Goal: Task Accomplishment & Management: Use online tool/utility

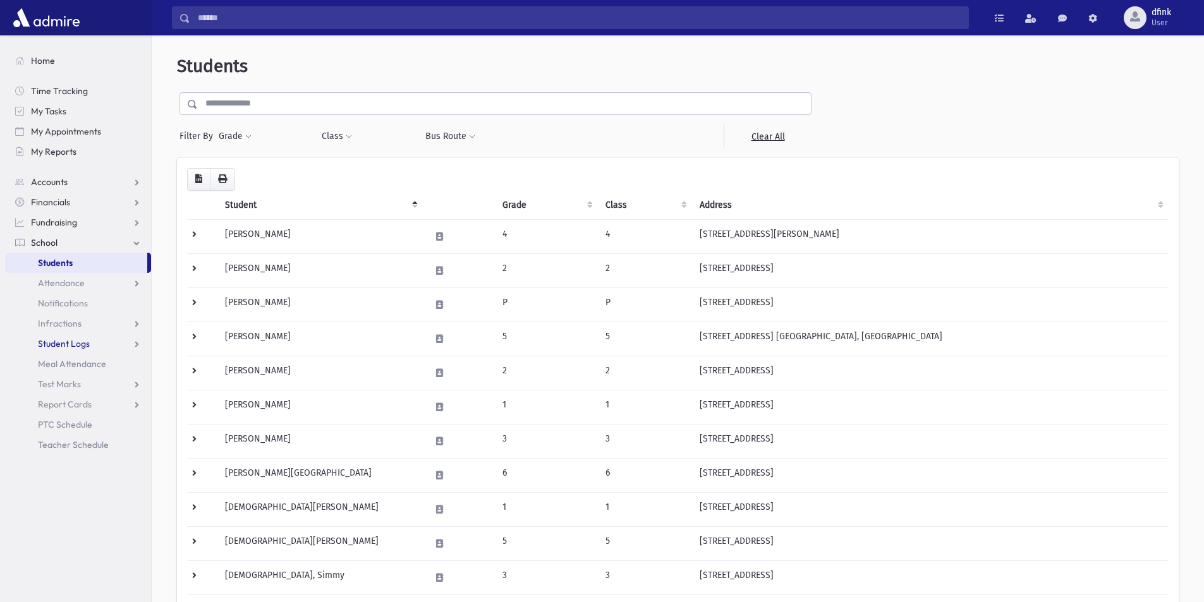
click at [54, 344] on span "Student Logs" at bounding box center [64, 343] width 52 height 11
click at [56, 363] on span "Entry" at bounding box center [58, 363] width 21 height 11
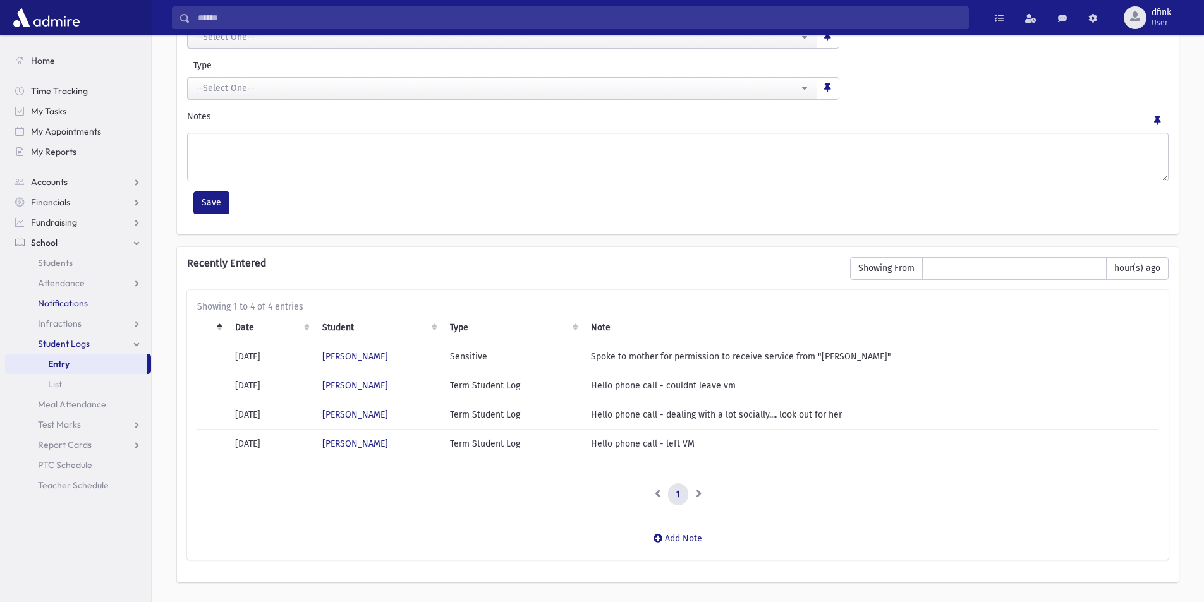
scroll to position [183, 0]
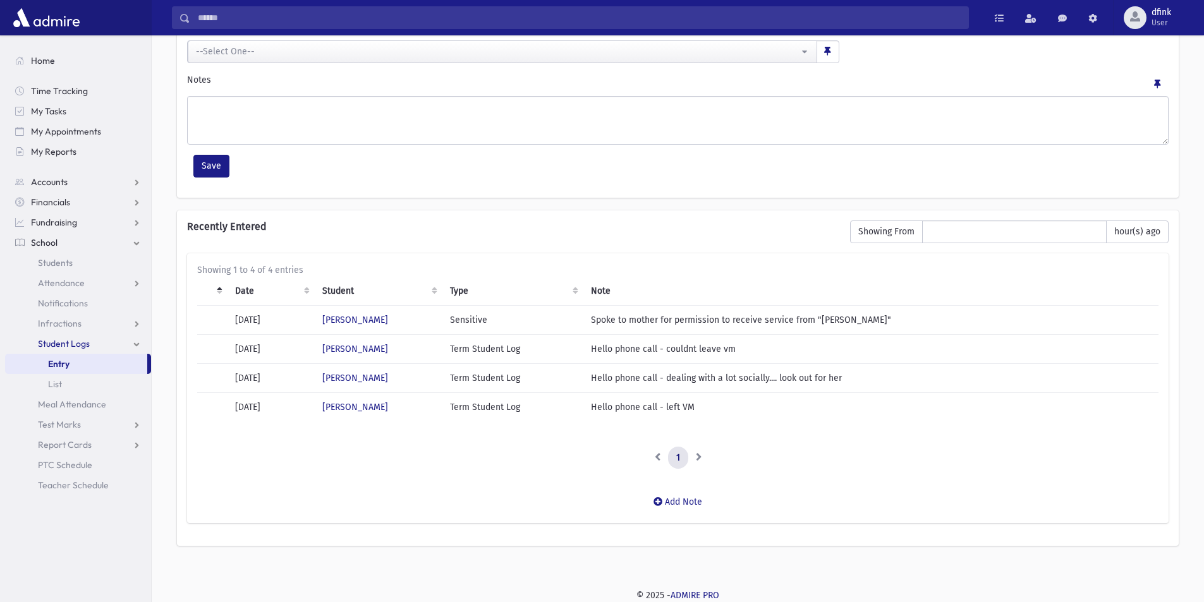
click at [43, 243] on span "School" at bounding box center [44, 242] width 27 height 11
click at [49, 243] on span "School" at bounding box center [44, 242] width 27 height 11
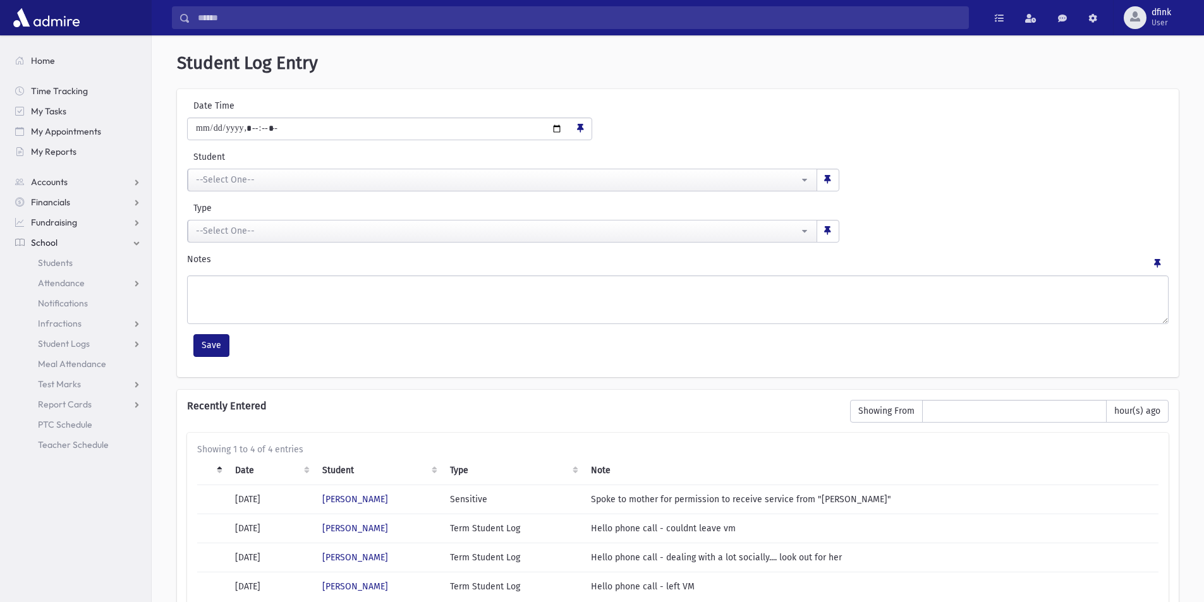
scroll to position [0, 0]
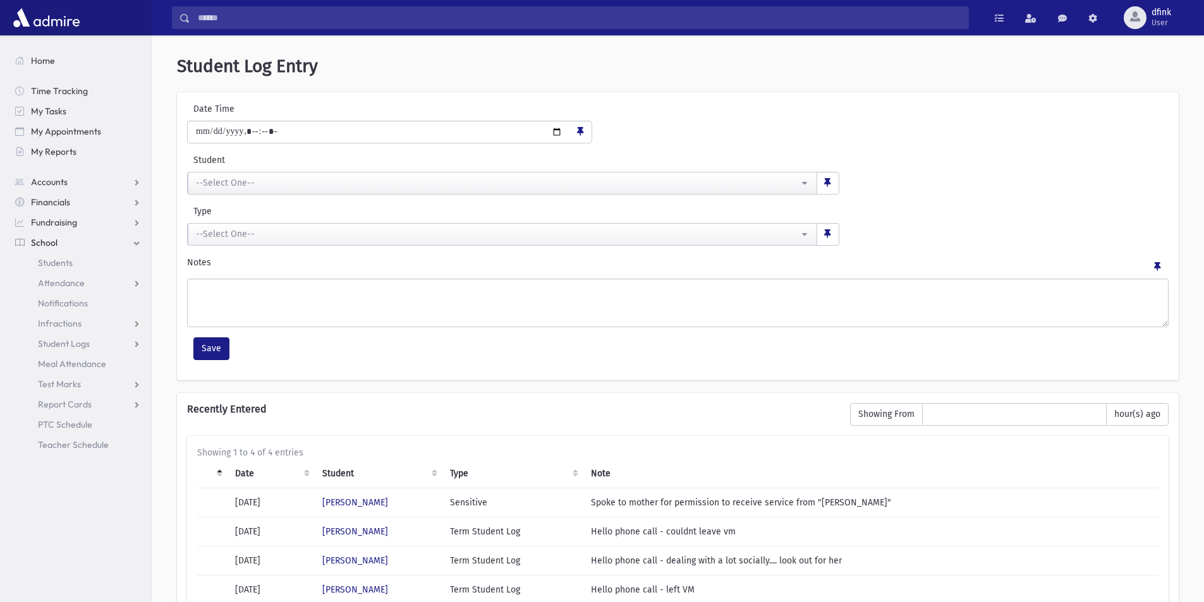
click at [47, 239] on span "School" at bounding box center [44, 242] width 27 height 11
click at [47, 148] on span "My Reports" at bounding box center [53, 151] width 45 height 11
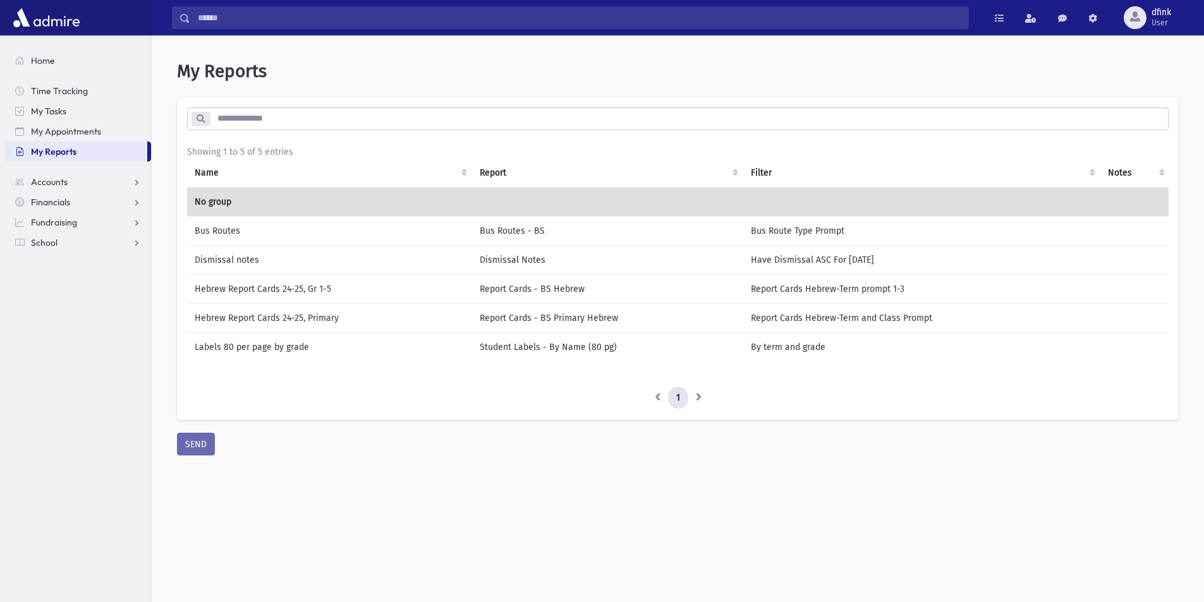
click at [229, 261] on td "Dismissal notes" at bounding box center [329, 259] width 285 height 29
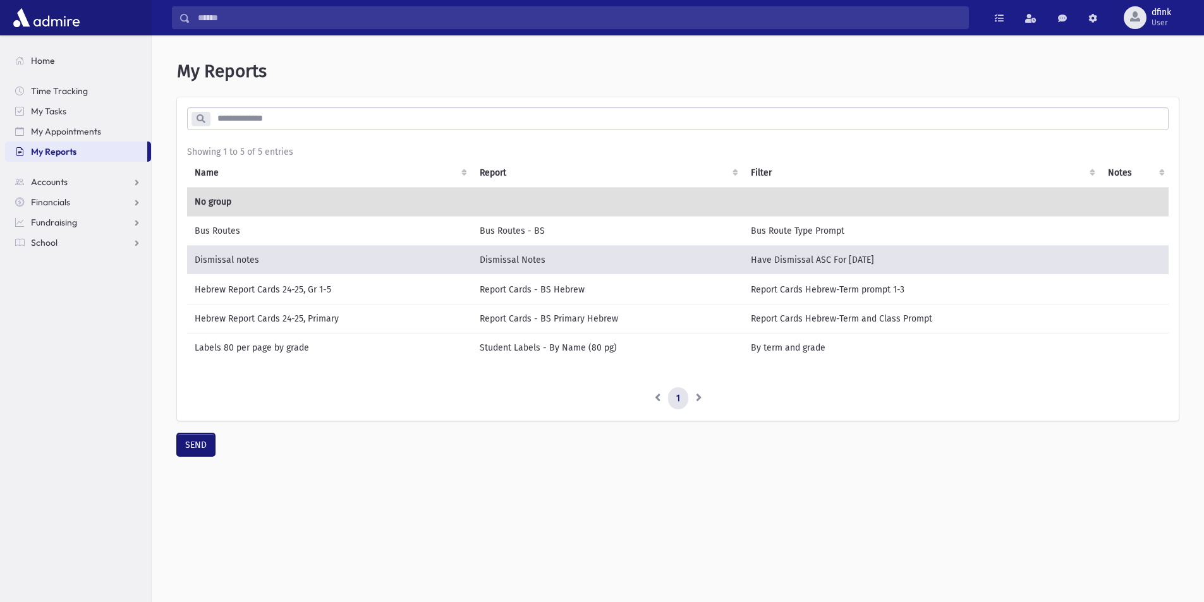
click at [201, 451] on button "SEND" at bounding box center [196, 444] width 38 height 23
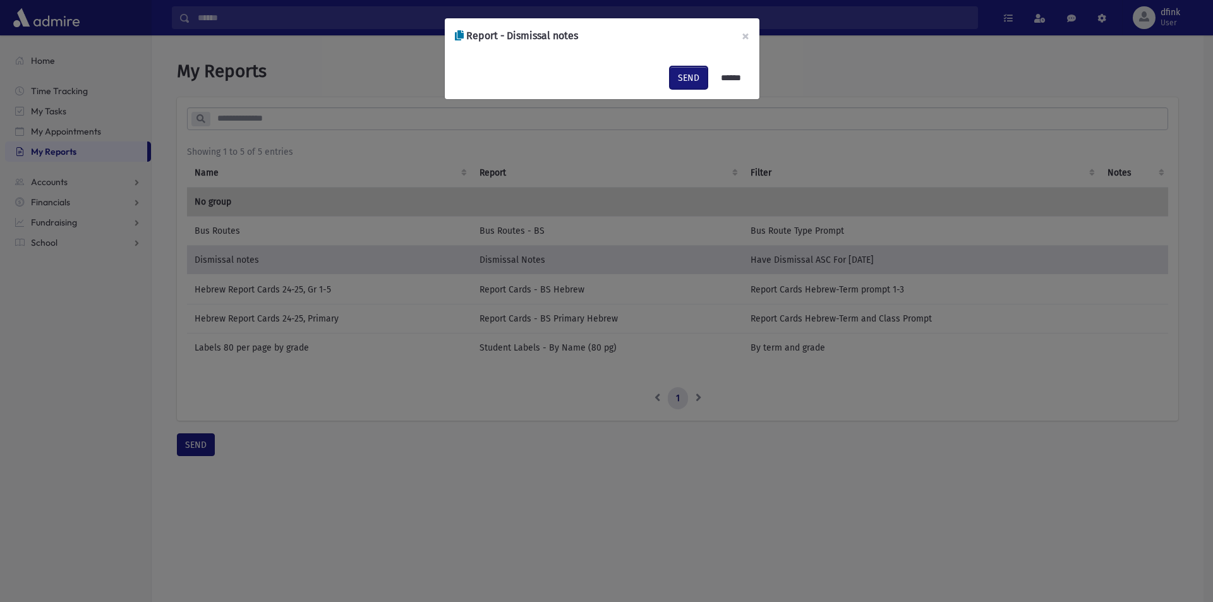
click at [679, 81] on button "SEND" at bounding box center [689, 77] width 38 height 23
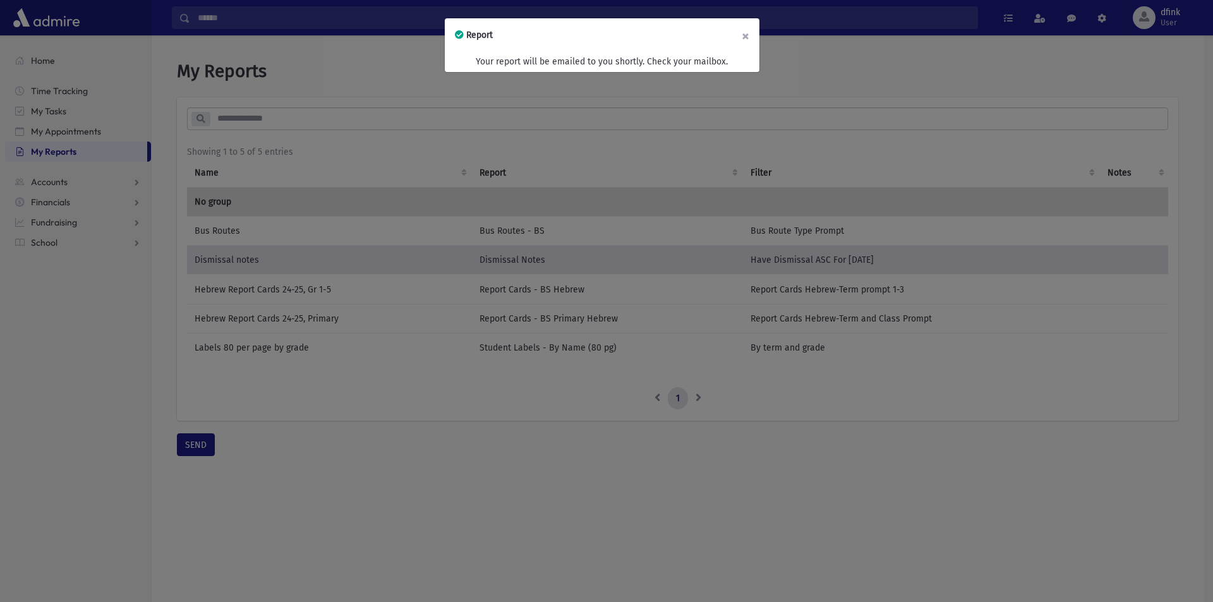
click at [747, 33] on button "×" at bounding box center [746, 35] width 28 height 35
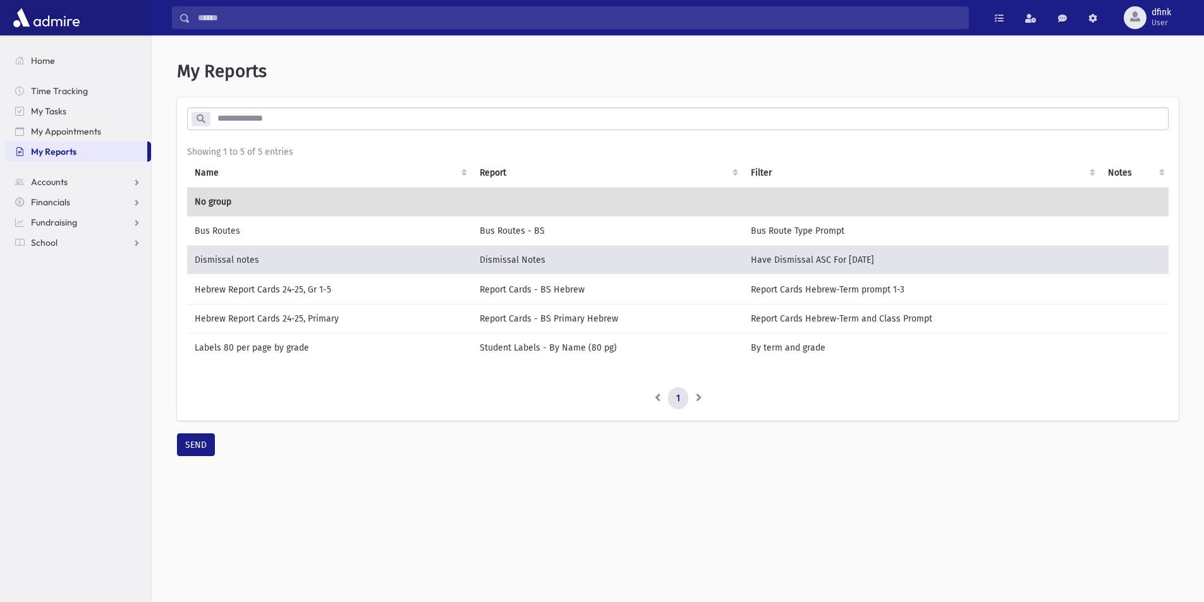
click at [239, 229] on td "Bus Routes" at bounding box center [329, 230] width 285 height 29
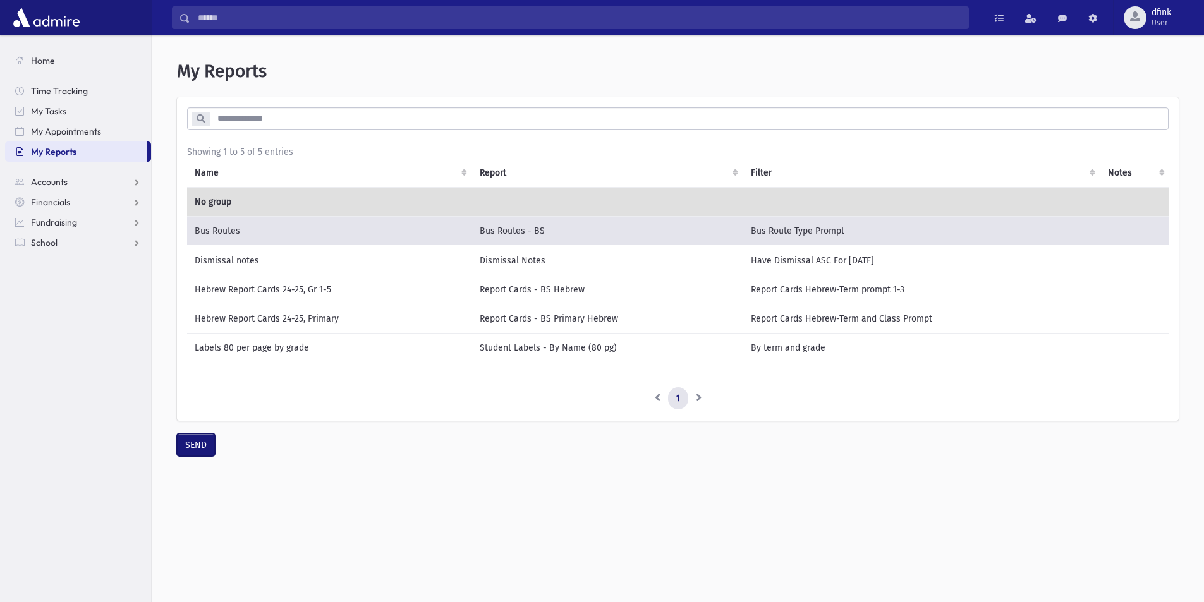
click at [195, 455] on button "SEND" at bounding box center [196, 444] width 38 height 23
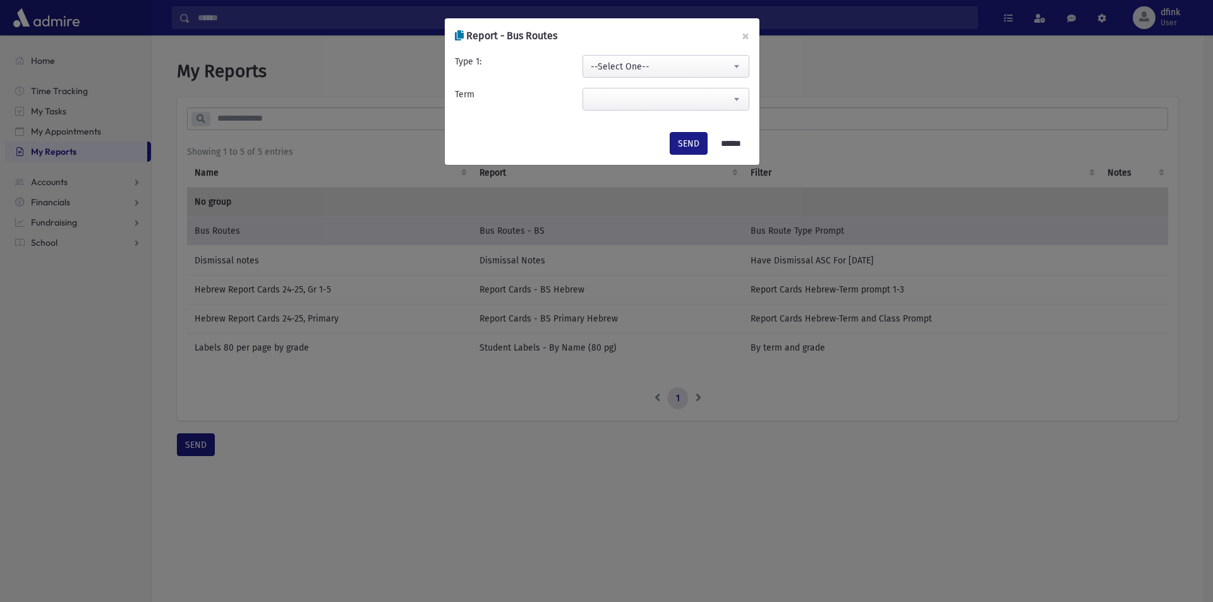
click at [737, 65] on b at bounding box center [736, 66] width 5 height 3
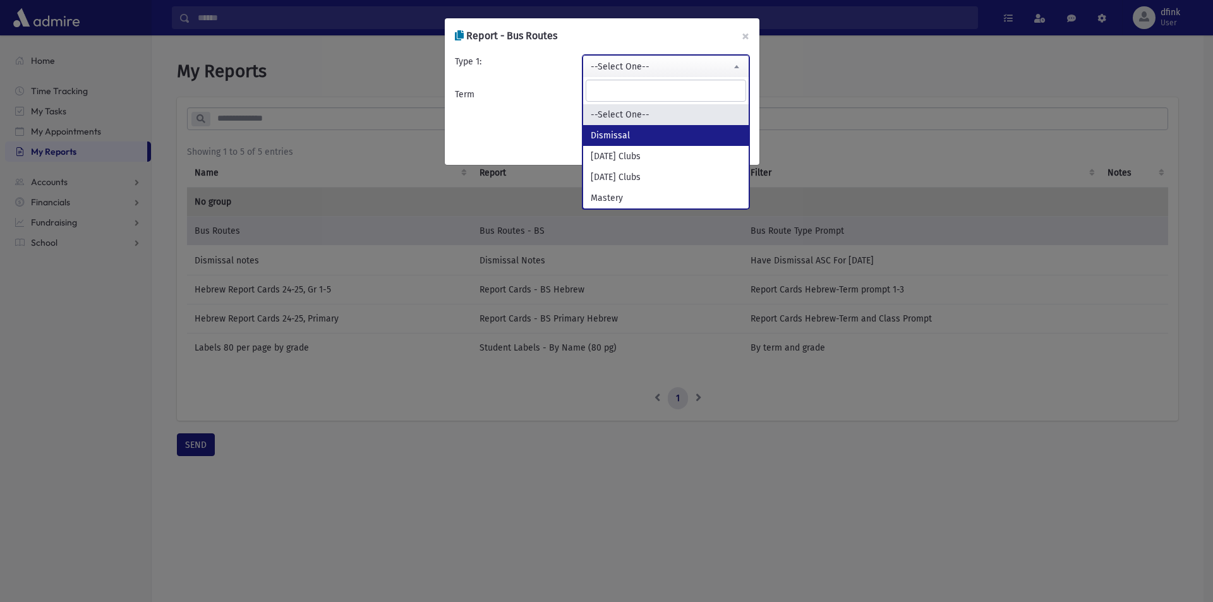
select select "*********"
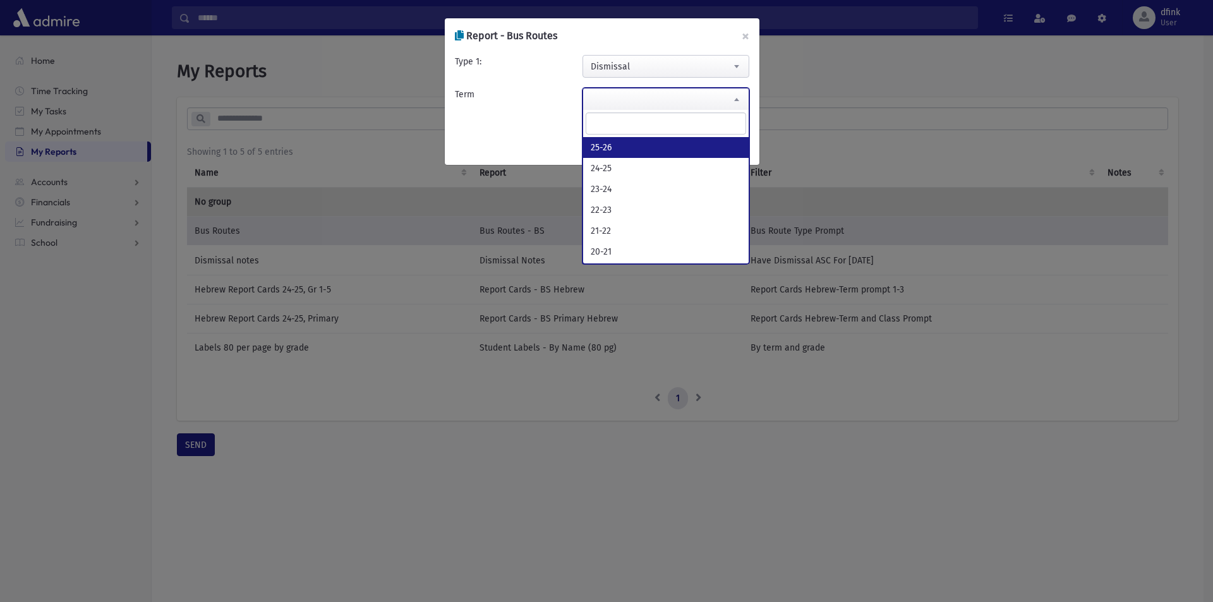
click at [729, 102] on span at bounding box center [736, 98] width 25 height 21
select select "*****"
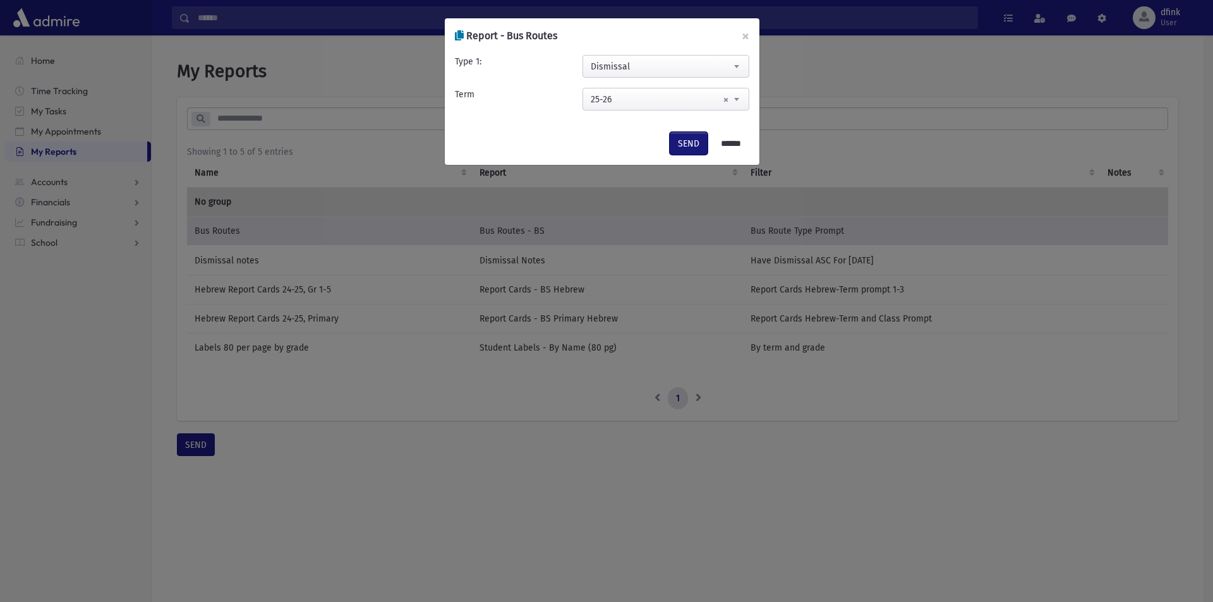
click at [683, 142] on button "SEND" at bounding box center [689, 143] width 38 height 23
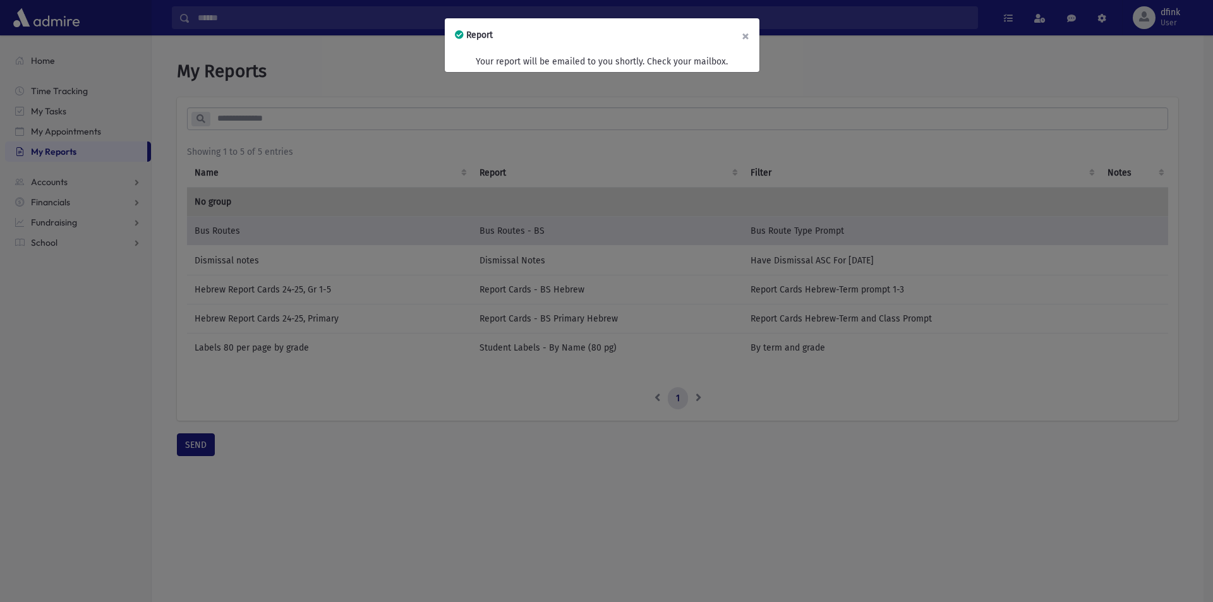
click at [742, 32] on button "×" at bounding box center [746, 35] width 28 height 35
